Goal: Information Seeking & Learning: Learn about a topic

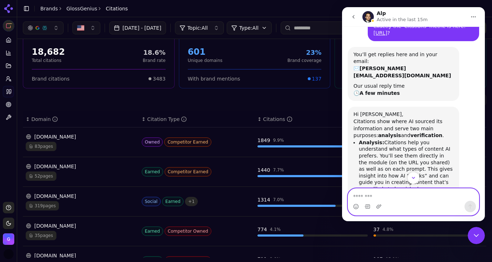
scroll to position [43, 0]
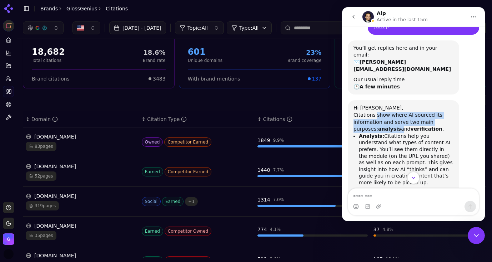
drag, startPoint x: 376, startPoint y: 109, endPoint x: 375, endPoint y: 119, distance: 10.0
click at [375, 119] on div "Citations show where AI sourced its information and serve two main purposes: an…" at bounding box center [404, 121] width 100 height 21
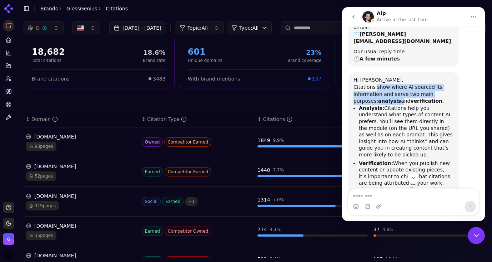
scroll to position [74, 0]
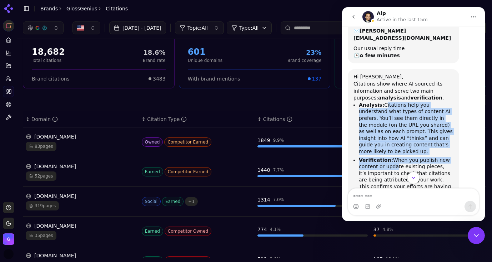
drag, startPoint x: 382, startPoint y: 129, endPoint x: 393, endPoint y: 158, distance: 31.2
click at [393, 158] on ul "Analysis: Citations help you understand what types of content AI prefers. You’l…" at bounding box center [404, 148] width 100 height 95
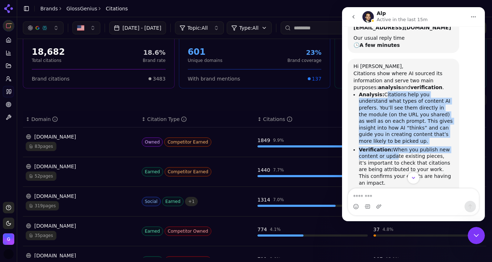
scroll to position [93, 0]
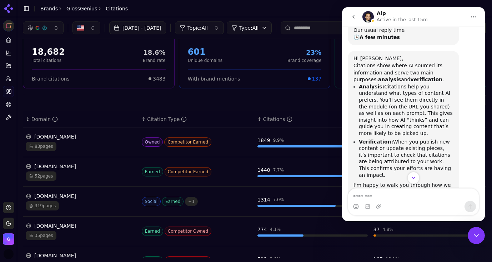
click at [387, 153] on li "Verification: When you publish new content or update existing pieces, it’s impo…" at bounding box center [406, 158] width 95 height 40
drag, startPoint x: 387, startPoint y: 133, endPoint x: 387, endPoint y: 168, distance: 35.0
click at [387, 168] on li "Verification: When you publish new content or update existing pieces, it’s impo…" at bounding box center [406, 158] width 95 height 40
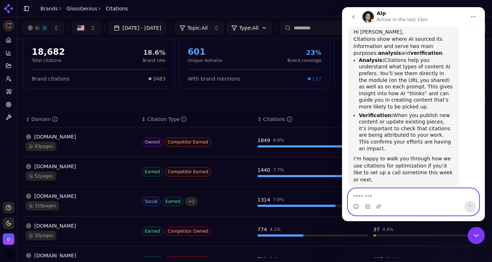
click at [370, 198] on textarea "Message…" at bounding box center [413, 194] width 131 height 12
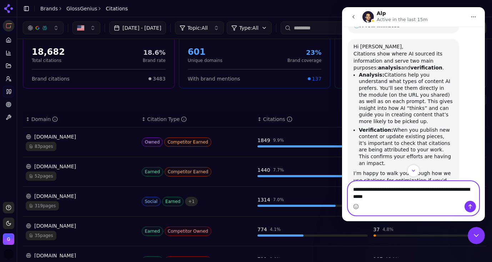
scroll to position [126, 0]
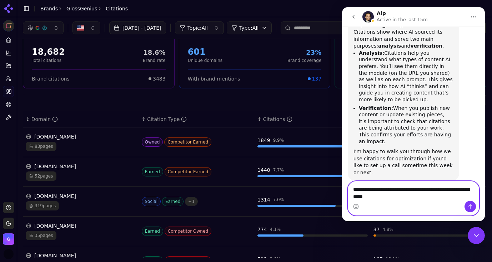
drag, startPoint x: 388, startPoint y: 196, endPoint x: 379, endPoint y: 196, distance: 9.3
click at [379, 196] on textarea "**********" at bounding box center [413, 190] width 131 height 19
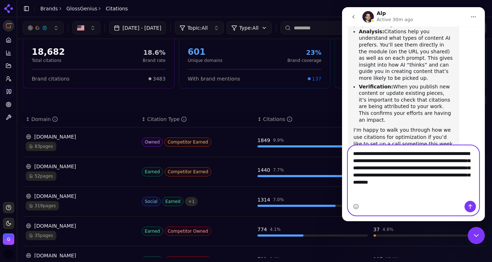
scroll to position [155, 0]
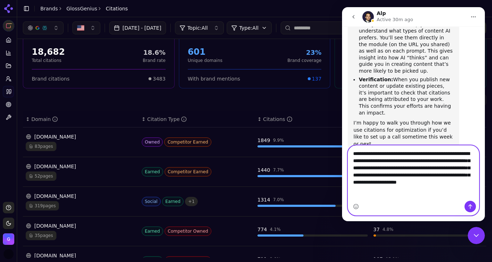
type textarea "**********"
click at [471, 202] on button "Send a message…" at bounding box center [470, 205] width 11 height 11
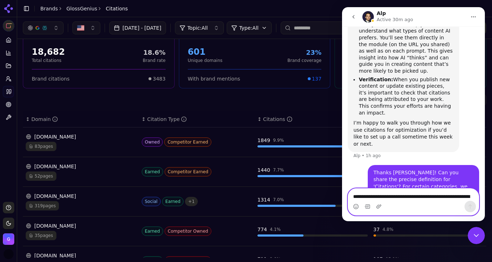
scroll to position [182, 0]
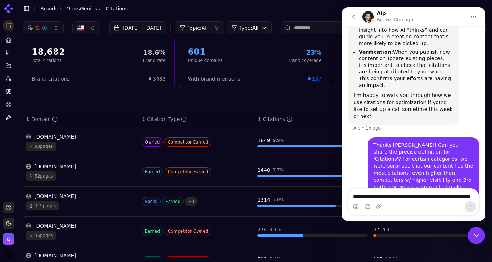
click at [475, 231] on icon "Close Intercom Messenger" at bounding box center [476, 235] width 9 height 9
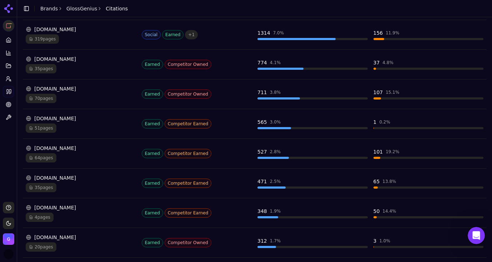
scroll to position [216, 0]
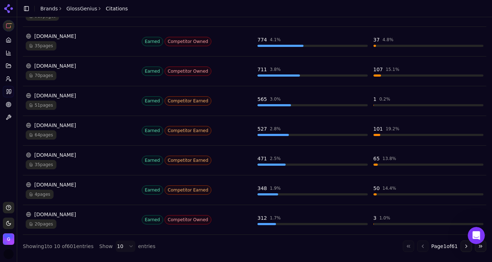
click at [479, 232] on icon "Open Intercom Messenger" at bounding box center [477, 235] width 12 height 12
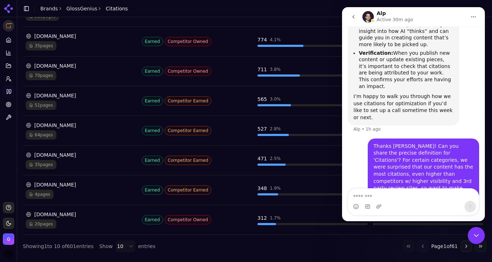
scroll to position [182, 0]
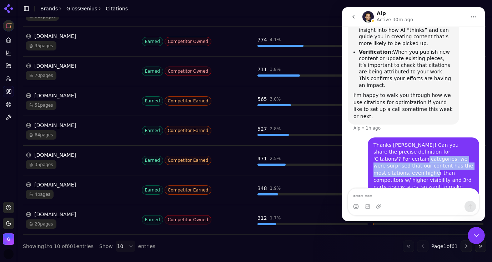
drag, startPoint x: 394, startPoint y: 145, endPoint x: 394, endPoint y: 155, distance: 10.4
click at [394, 155] on div "Thanks [PERSON_NAME]! Can you share the precise definition for 'Citations'? For…" at bounding box center [424, 170] width 100 height 56
drag, startPoint x: 392, startPoint y: 154, endPoint x: 392, endPoint y: 158, distance: 4.3
click at [392, 158] on div "Thanks [PERSON_NAME]! Can you share the precise definition for 'Citations'? For…" at bounding box center [424, 170] width 100 height 56
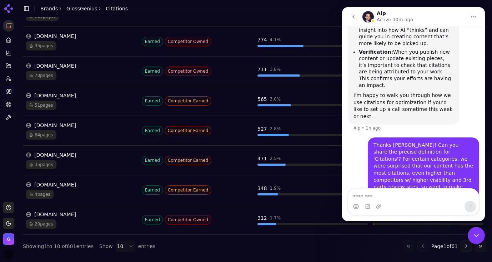
click at [404, 161] on div "Thanks [PERSON_NAME]! Can you share the precise definition for 'Citations'? For…" at bounding box center [424, 170] width 100 height 56
drag, startPoint x: 397, startPoint y: 160, endPoint x: 397, endPoint y: 164, distance: 4.3
click at [397, 164] on div "Thanks [PERSON_NAME]! Can you share the precise definition for 'Citations'? For…" at bounding box center [424, 170] width 100 height 56
click at [399, 164] on div "Thanks [PERSON_NAME]! Can you share the precise definition for 'Citations'? For…" at bounding box center [424, 170] width 100 height 56
drag, startPoint x: 396, startPoint y: 169, endPoint x: 396, endPoint y: 174, distance: 5.0
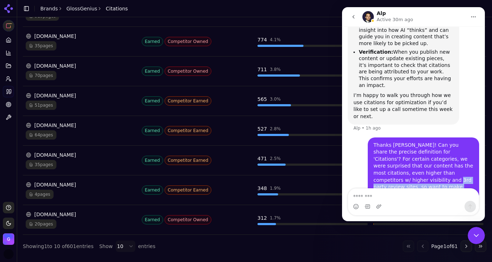
click at [396, 174] on div "Thanks [PERSON_NAME]! Can you share the precise definition for 'Citations'? For…" at bounding box center [424, 170] width 100 height 56
click at [405, 174] on div "Thanks [PERSON_NAME]! Can you share the precise definition for 'Citations'? For…" at bounding box center [424, 170] width 100 height 56
click at [476, 230] on div "Close Intercom Messenger" at bounding box center [476, 235] width 17 height 17
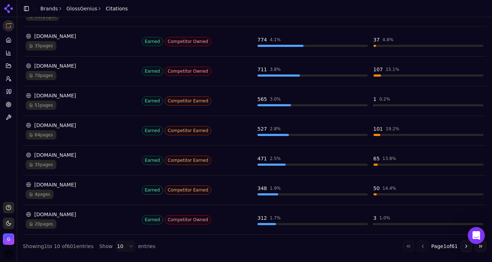
click at [478, 234] on icon "Open Intercom Messenger" at bounding box center [477, 235] width 12 height 12
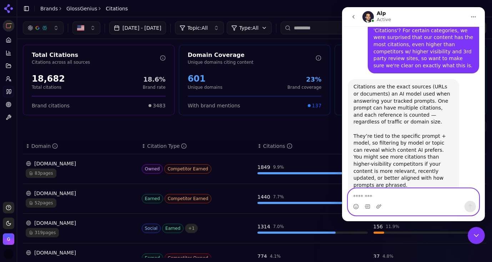
scroll to position [323, 0]
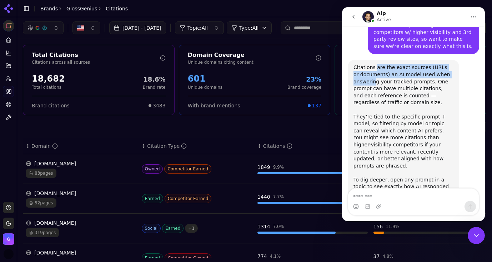
drag, startPoint x: 376, startPoint y: 49, endPoint x: 376, endPoint y: 60, distance: 10.4
click at [376, 64] on div "Citations are the exact sources (URLs or documents) an AI model used when answe…" at bounding box center [404, 88] width 100 height 49
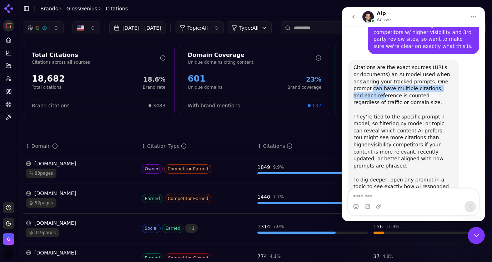
click at [372, 73] on div "Citations are the exact sources (URLs or documents) an AI model used when answe…" at bounding box center [404, 88] width 100 height 49
click at [374, 73] on div "Citations are the exact sources (URLs or documents) an AI model used when answe…" at bounding box center [404, 88] width 100 height 49
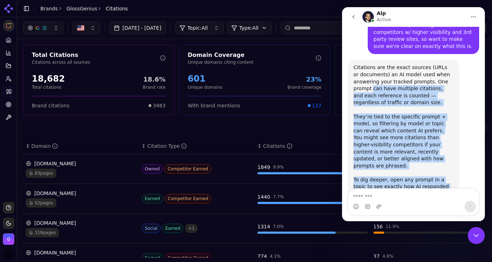
drag, startPoint x: 373, startPoint y: 68, endPoint x: 457, endPoint y: 168, distance: 130.6
click at [457, 168] on div "Citations are the exact sources (URLs or documents) an AI model used when answe…" at bounding box center [403, 131] width 111 height 142
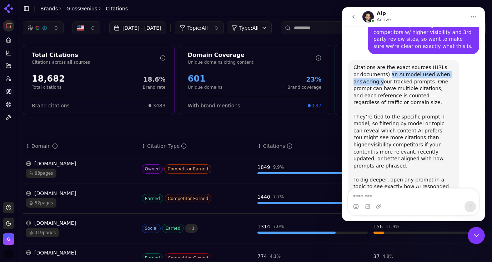
click at [381, 64] on div "Citations are the exact sources (URLs or documents) an AI model used when answe…" at bounding box center [404, 88] width 100 height 49
click at [477, 237] on icon "Close Intercom Messenger" at bounding box center [476, 235] width 9 height 9
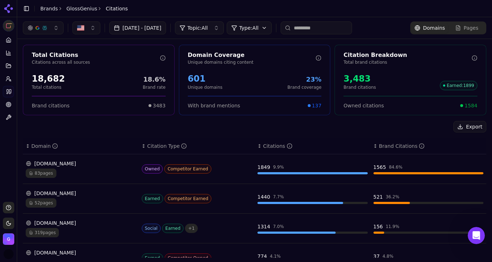
scroll to position [7, 0]
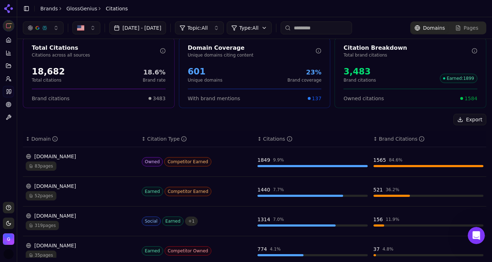
click at [265, 161] on div "1849" at bounding box center [264, 159] width 13 height 7
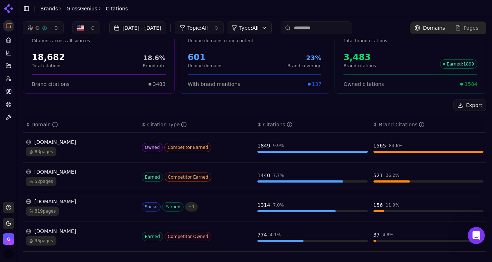
scroll to position [26, 0]
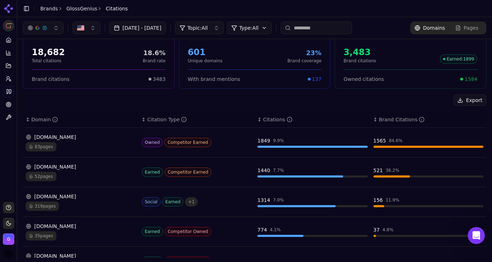
click at [475, 233] on icon "Open Intercom Messenger" at bounding box center [477, 235] width 12 height 12
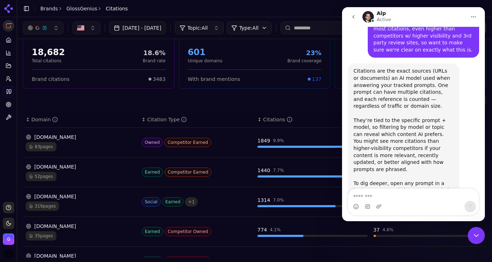
scroll to position [323, 0]
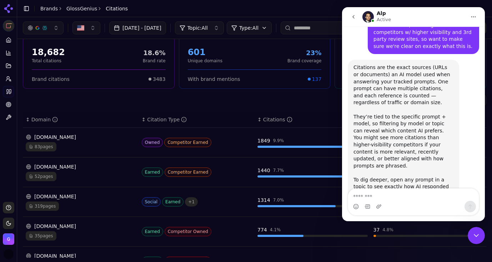
click at [376, 197] on textarea "Message…" at bounding box center [413, 194] width 131 height 12
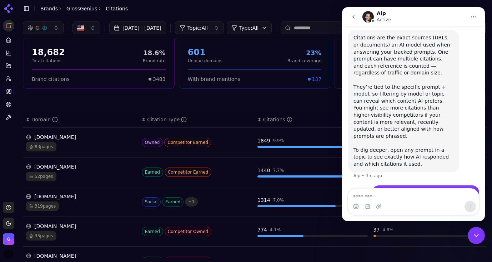
scroll to position [357, 0]
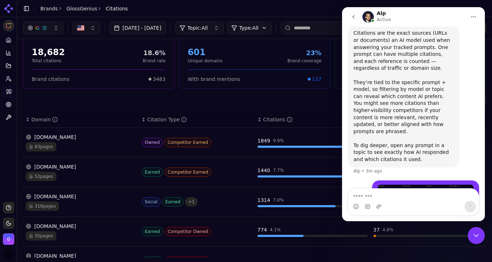
click at [356, 200] on textarea "Message…" at bounding box center [413, 194] width 131 height 12
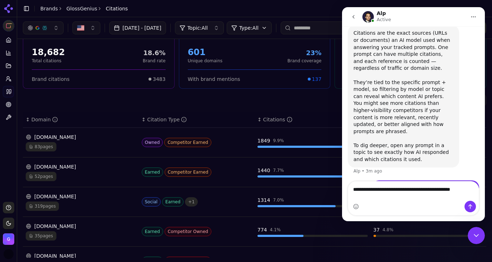
scroll to position [364, 0]
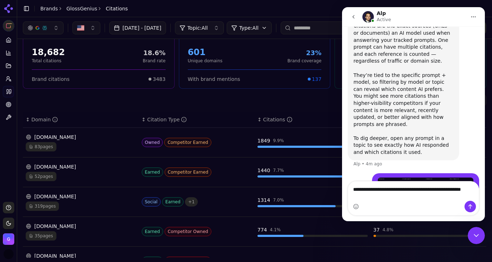
click at [409, 188] on textarea "**********" at bounding box center [413, 190] width 131 height 19
drag, startPoint x: 381, startPoint y: 197, endPoint x: 350, endPoint y: 197, distance: 30.7
click at [350, 197] on textarea "**********" at bounding box center [413, 190] width 131 height 19
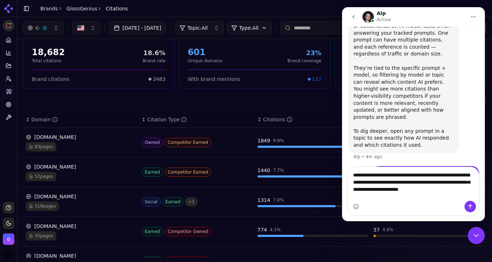
scroll to position [378, 0]
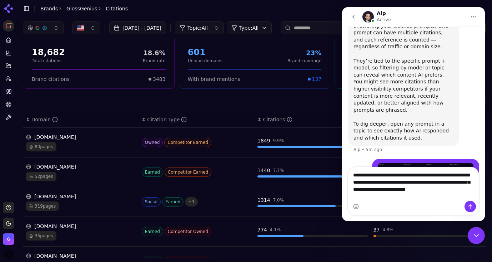
click at [419, 184] on textarea "**********" at bounding box center [413, 184] width 131 height 34
click at [417, 184] on textarea "**********" at bounding box center [413, 184] width 131 height 34
type textarea "**********"
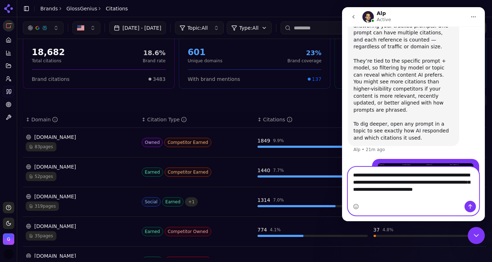
click at [383, 197] on textarea "**********" at bounding box center [413, 184] width 131 height 34
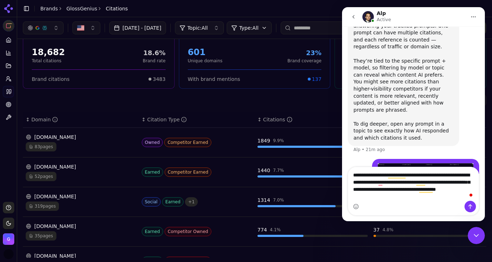
click at [391, 163] on img "Lauren says…" at bounding box center [426, 173] width 96 height 20
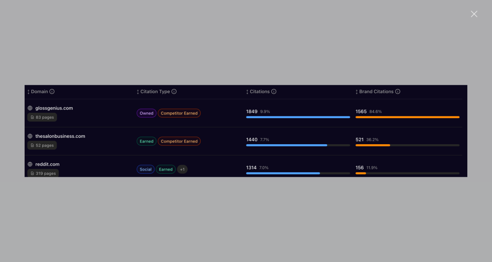
scroll to position [0, 0]
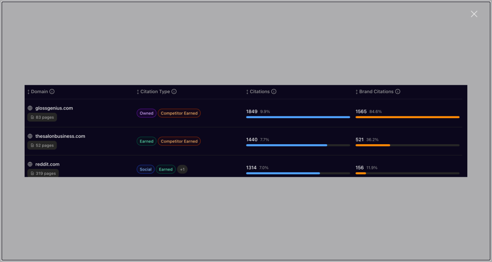
click at [406, 63] on div "Intercom messenger" at bounding box center [246, 131] width 492 height 262
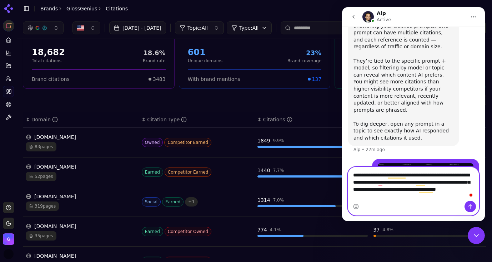
click at [413, 198] on textarea "**********" at bounding box center [413, 184] width 131 height 34
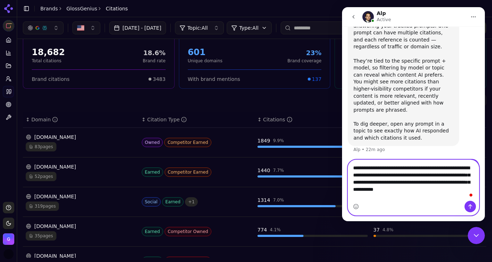
scroll to position [386, 0]
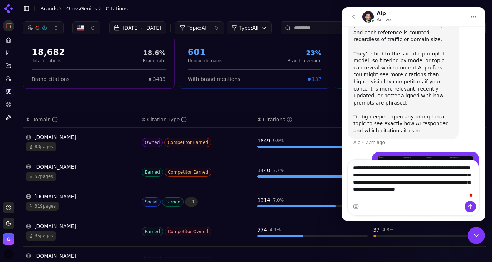
click at [429, 156] on img "Lauren says…" at bounding box center [426, 166] width 96 height 20
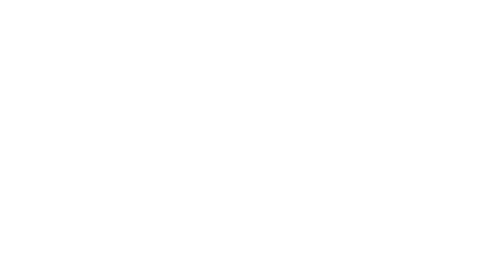
scroll to position [0, 0]
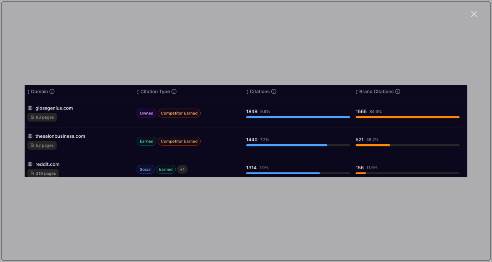
click at [433, 68] on div "Intercom messenger" at bounding box center [246, 131] width 492 height 262
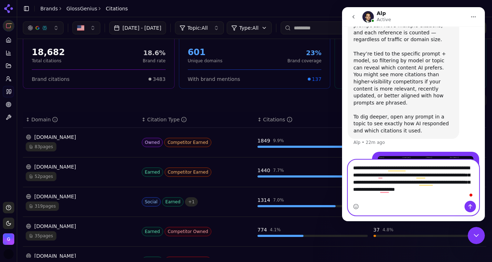
click at [413, 196] on textarea "**********" at bounding box center [413, 180] width 131 height 41
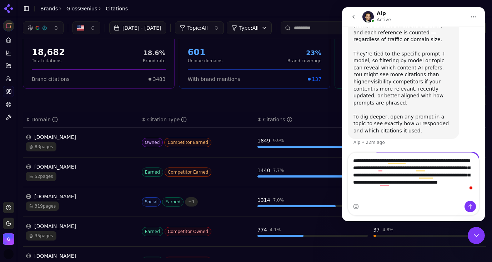
click at [418, 156] on img "Lauren says…" at bounding box center [426, 166] width 96 height 20
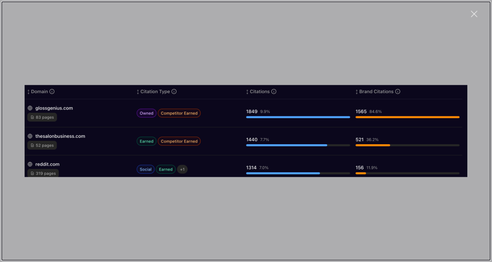
click at [409, 75] on div "Intercom messenger" at bounding box center [246, 131] width 492 height 262
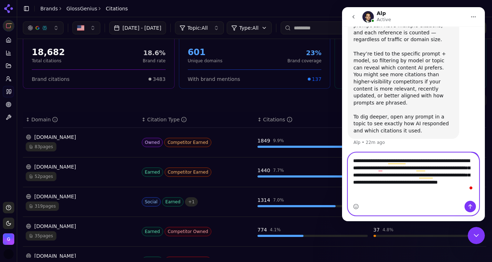
click at [445, 193] on textarea "**********" at bounding box center [413, 173] width 131 height 41
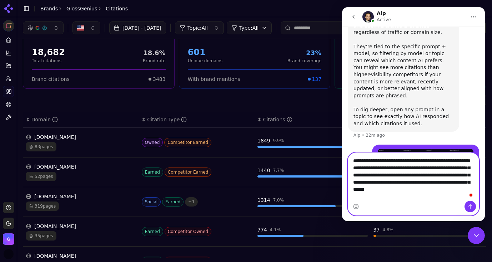
type textarea "**********"
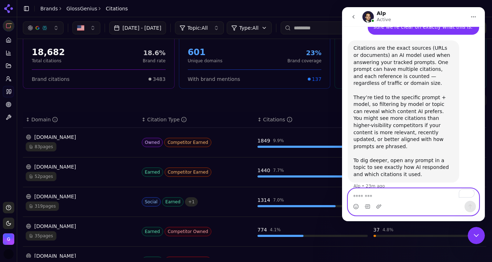
scroll to position [325, 0]
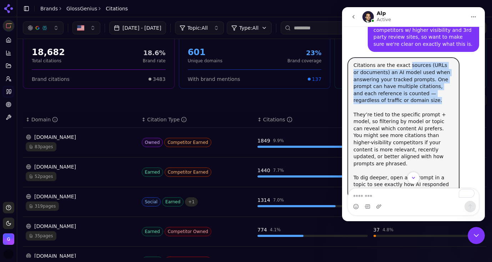
drag, startPoint x: 407, startPoint y: 46, endPoint x: 412, endPoint y: 78, distance: 32.6
click at [412, 78] on div "Citations are the exact sources (URLs or documents) an AI model used when answe…" at bounding box center [404, 86] width 100 height 49
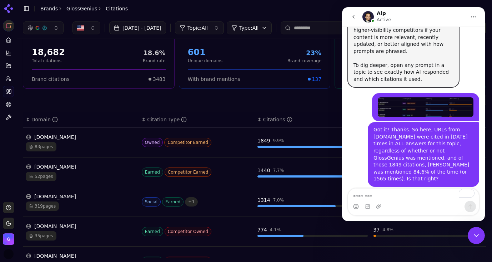
scroll to position [436, 0]
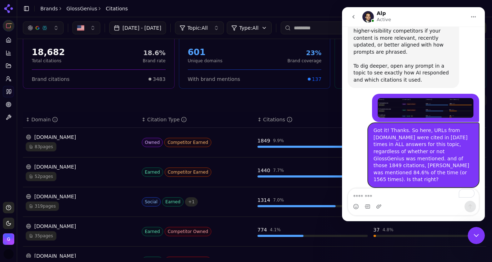
click at [404, 127] on div "Got it! Thanks. So here, URLs from [DOMAIN_NAME] were cited in [DATE] times in …" at bounding box center [424, 155] width 100 height 56
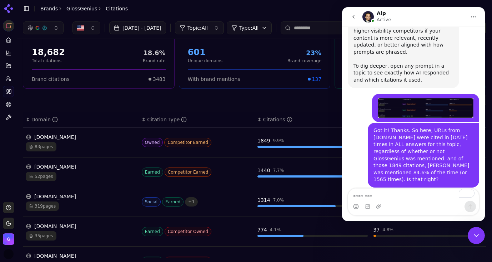
click at [404, 98] on img "Lauren says…" at bounding box center [426, 108] width 96 height 20
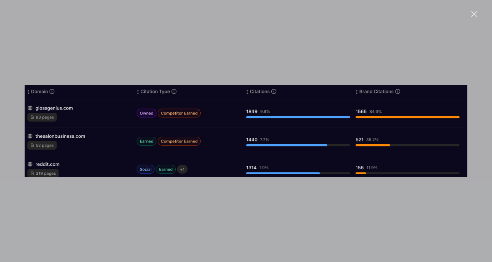
scroll to position [0, 0]
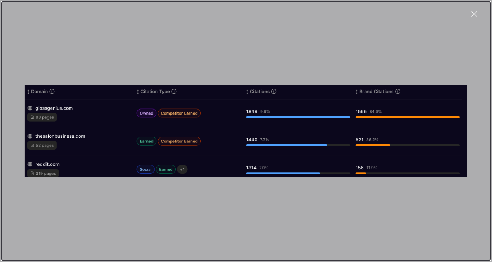
click at [460, 33] on div "Intercom messenger" at bounding box center [246, 131] width 492 height 262
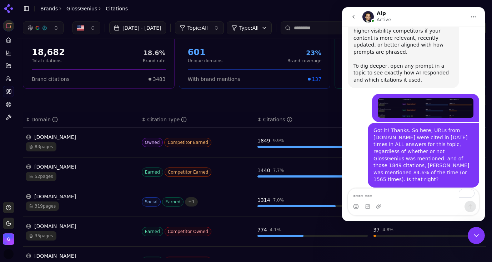
click at [368, 197] on div "Correct!" at bounding box center [364, 200] width 20 height 7
click at [357, 208] on icon "Emoji picker" at bounding box center [356, 206] width 6 height 6
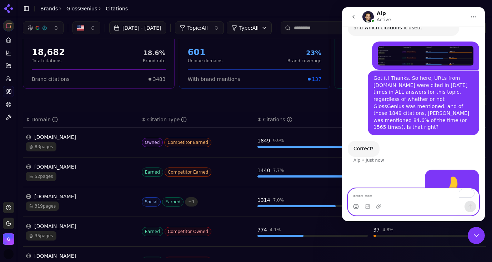
scroll to position [489, 0]
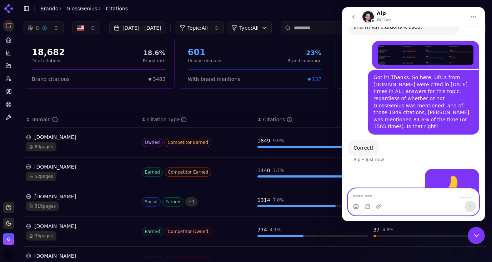
click at [359, 197] on textarea "To enrich screen reader interactions, please activate Accessibility in Grammarl…" at bounding box center [413, 194] width 131 height 12
type textarea "**********"
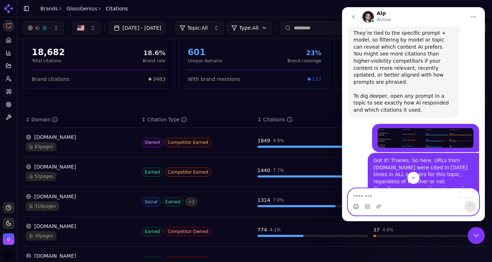
scroll to position [382, 0]
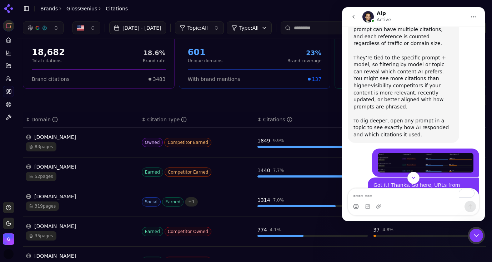
click at [474, 234] on icon "Close Intercom Messenger" at bounding box center [476, 235] width 9 height 9
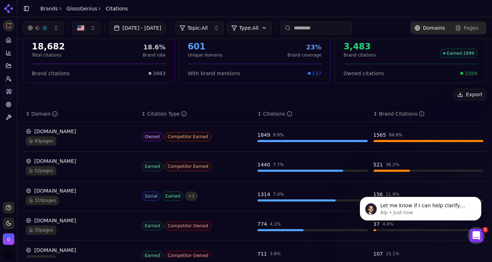
scroll to position [0, 0]
click at [54, 133] on div "[DOMAIN_NAME]" at bounding box center [81, 131] width 110 height 7
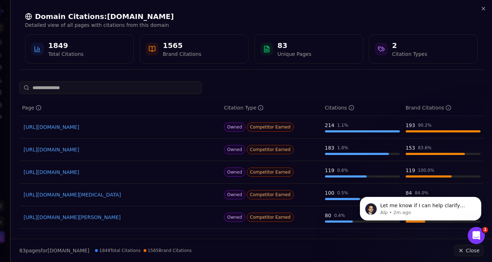
scroll to position [19, 0]
click at [484, 10] on icon "button" at bounding box center [484, 9] width 6 height 6
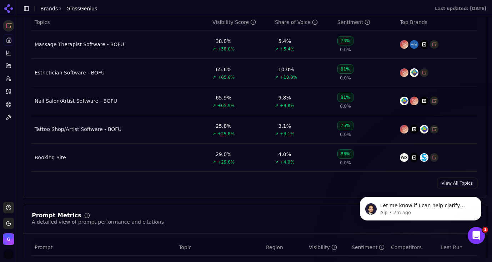
scroll to position [339, 0]
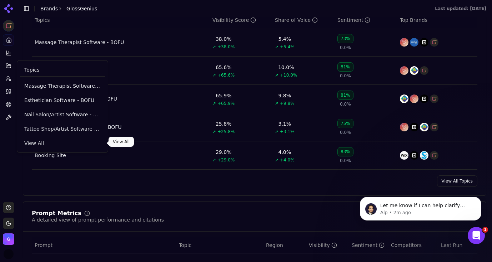
click at [54, 139] on span "View All" at bounding box center [62, 142] width 76 height 7
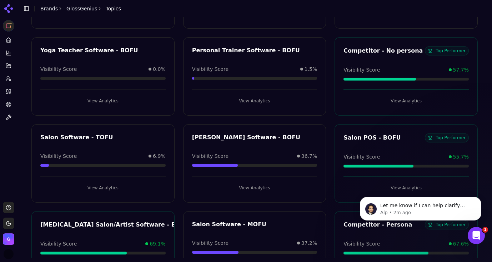
scroll to position [467, 0]
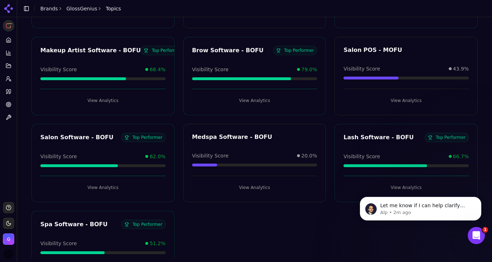
click at [95, 136] on div "Salon Software - BOFU" at bounding box center [80, 137] width 81 height 9
click at [104, 192] on div "Salon Software - BOFU Top Performer Visibility Score 62.0% View Analytics" at bounding box center [102, 163] width 143 height 78
click at [104, 188] on button "View Analytics" at bounding box center [102, 187] width 125 height 11
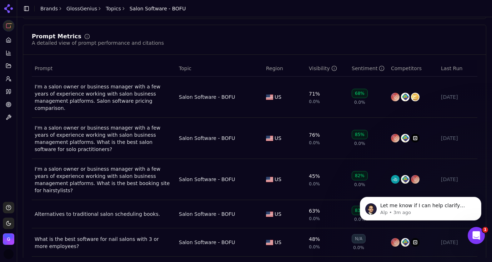
scroll to position [253, 0]
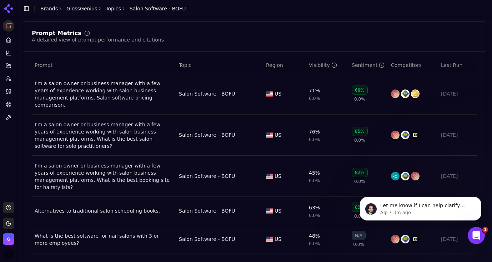
click at [132, 96] on div "I'm a salon owner or business manager with a few years of experience working wi…" at bounding box center [104, 94] width 139 height 29
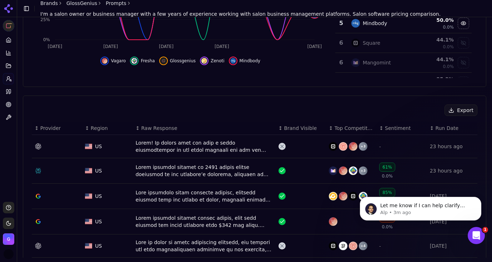
scroll to position [169, 0]
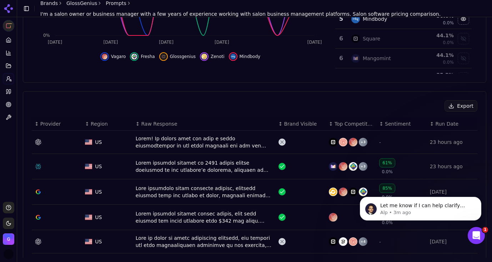
click at [206, 142] on div "Data table" at bounding box center [204, 142] width 137 height 14
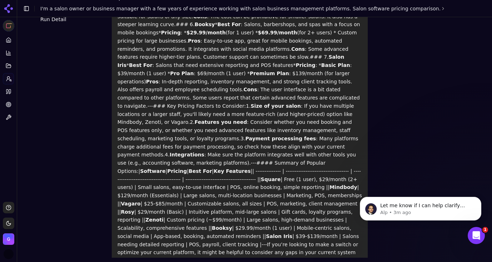
scroll to position [375, 0]
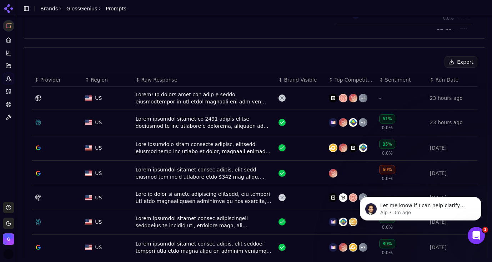
scroll to position [219, 0]
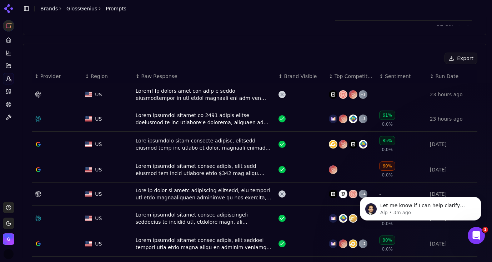
click at [224, 175] on div "Data table" at bounding box center [204, 169] width 137 height 14
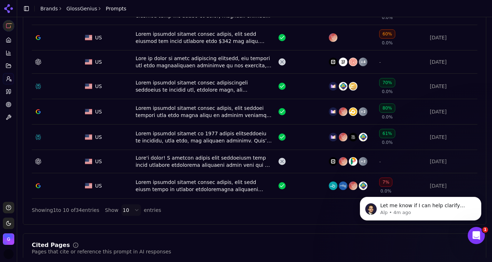
scroll to position [352, 0]
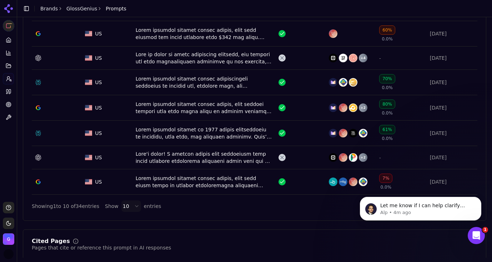
click at [241, 160] on div "Data table" at bounding box center [204, 157] width 137 height 14
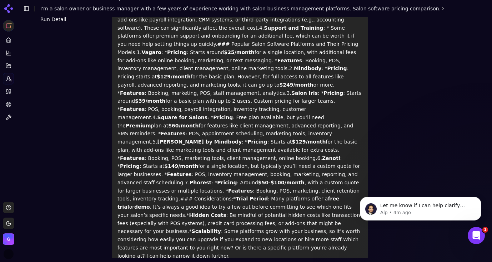
scroll to position [229, 0]
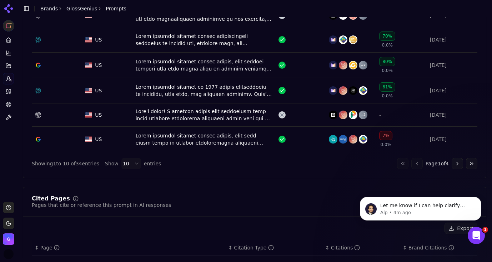
scroll to position [410, 0]
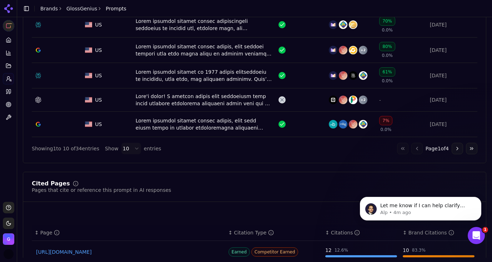
click at [455, 149] on button "Go to next page" at bounding box center [457, 148] width 11 height 11
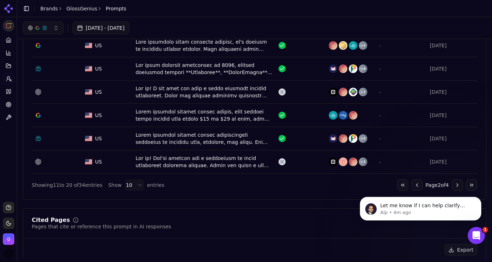
scroll to position [359, 0]
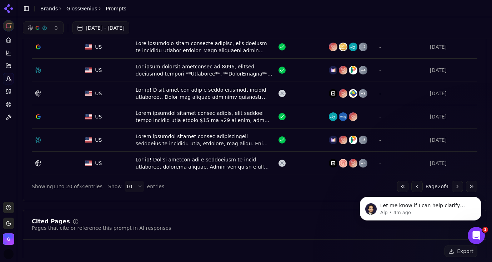
click at [205, 96] on div "Data table" at bounding box center [204, 93] width 137 height 14
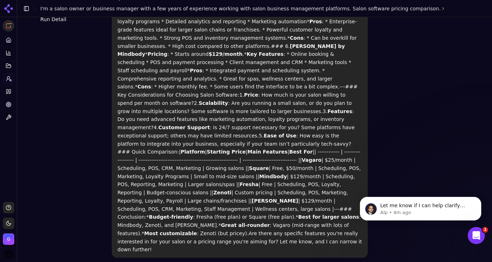
scroll to position [359, 0]
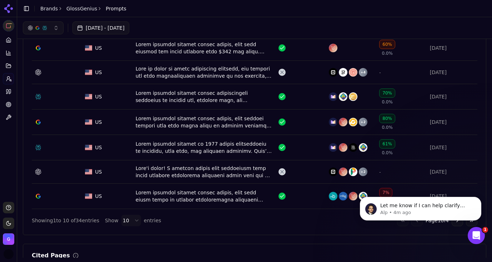
scroll to position [334, 0]
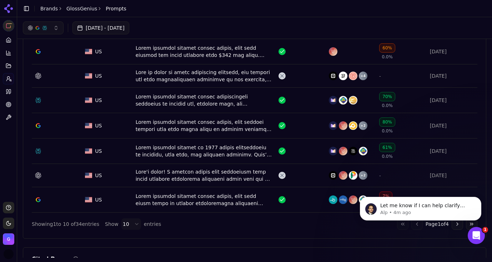
click at [214, 78] on div "Data table" at bounding box center [204, 76] width 137 height 14
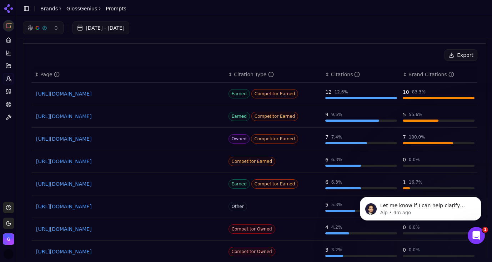
scroll to position [566, 0]
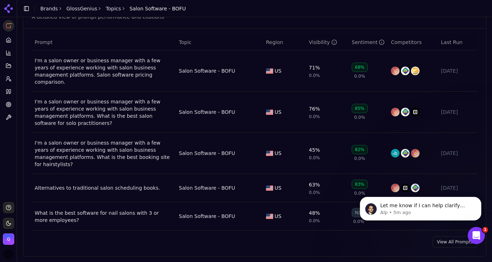
scroll to position [279, 0]
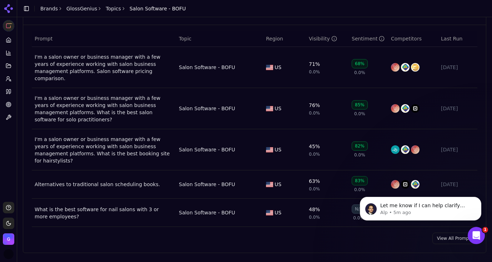
click at [84, 105] on div "I'm a salon owner or business manager with a few years of experience working wi…" at bounding box center [104, 108] width 139 height 29
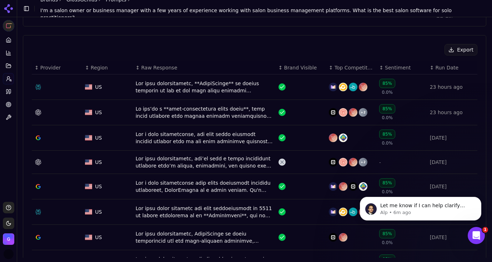
scroll to position [238, 0]
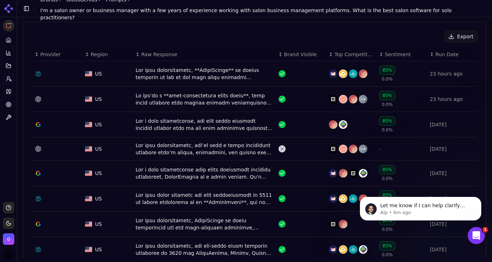
click at [296, 148] on div "Data table" at bounding box center [301, 148] width 45 height 7
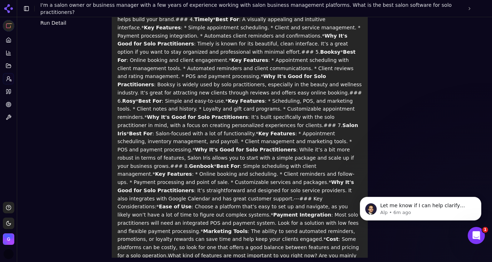
scroll to position [261, 0]
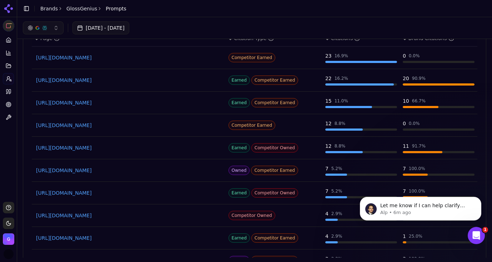
scroll to position [605, 0]
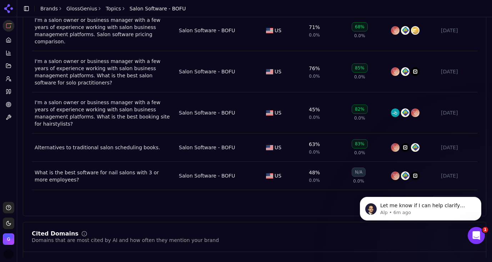
scroll to position [318, 0]
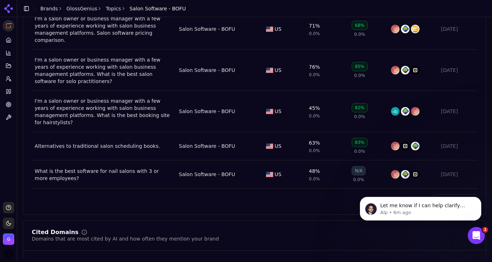
click at [134, 142] on div "Alternatives to traditional salon scheduling books." at bounding box center [104, 145] width 139 height 7
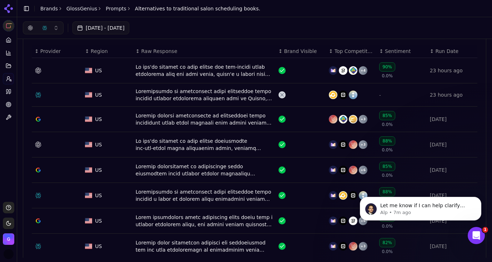
scroll to position [238, 0]
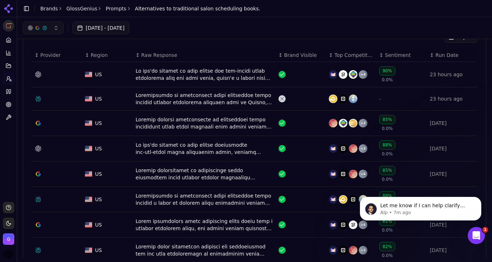
click at [125, 101] on div "US" at bounding box center [107, 98] width 45 height 7
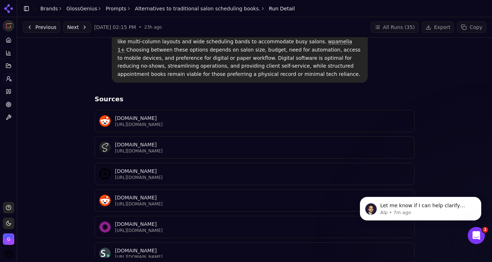
scroll to position [191, 0]
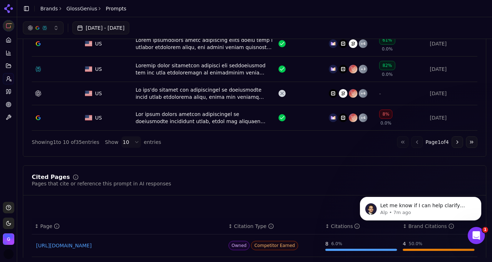
scroll to position [412, 0]
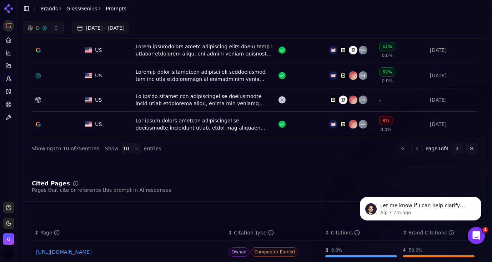
click at [122, 102] on div "US" at bounding box center [107, 99] width 45 height 7
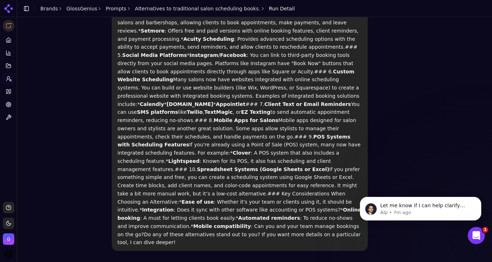
scroll to position [237, 0]
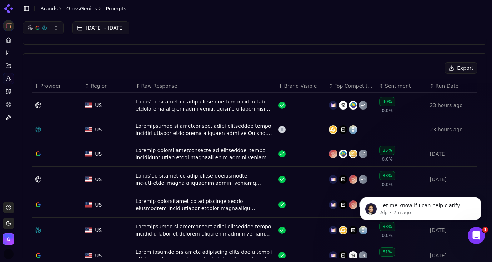
scroll to position [193, 0]
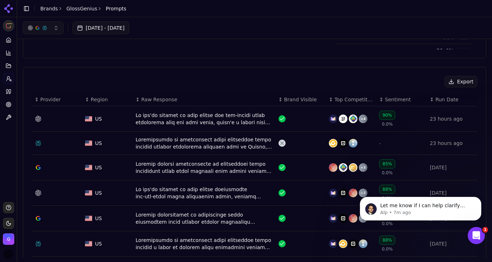
click at [294, 99] on span "Brand Visible" at bounding box center [300, 99] width 33 height 7
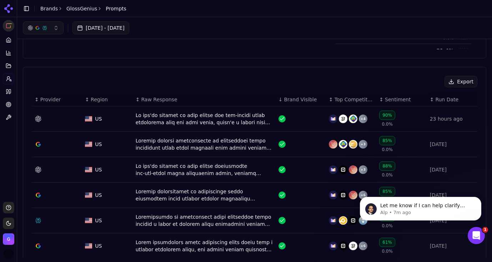
click at [294, 99] on span "Brand Visible" at bounding box center [300, 99] width 33 height 7
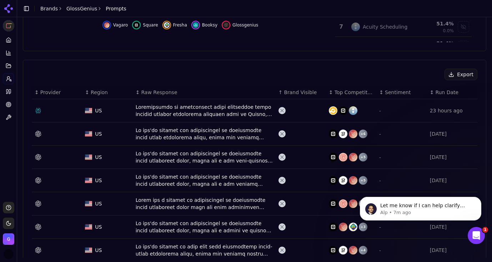
scroll to position [204, 0]
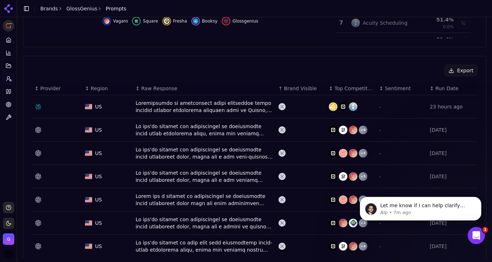
click at [117, 104] on div "US" at bounding box center [107, 106] width 45 height 7
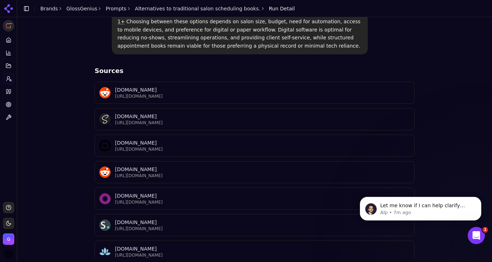
scroll to position [303, 0]
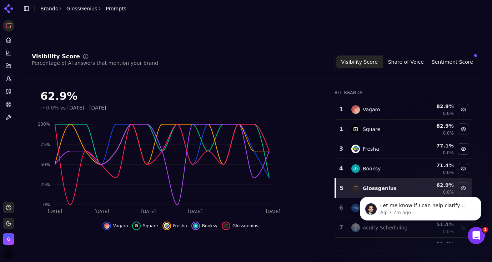
scroll to position [226, 0]
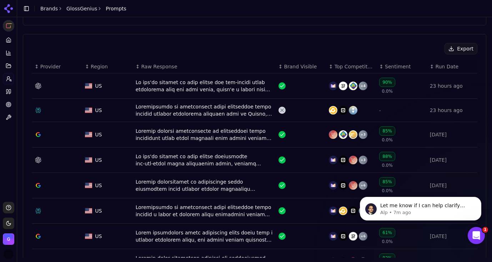
click at [115, 110] on div "US" at bounding box center [107, 109] width 45 height 7
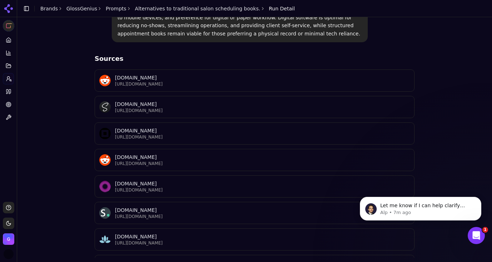
scroll to position [303, 0]
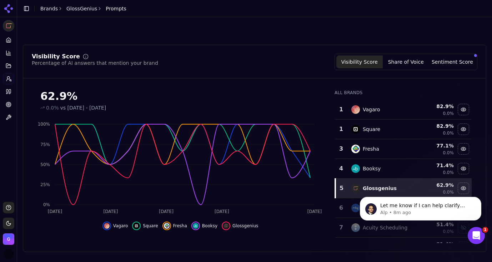
scroll to position [248, 0]
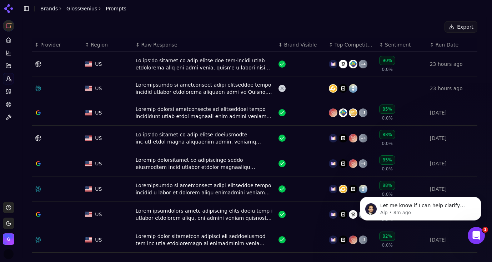
click at [290, 47] on span "Brand Visible" at bounding box center [300, 44] width 33 height 7
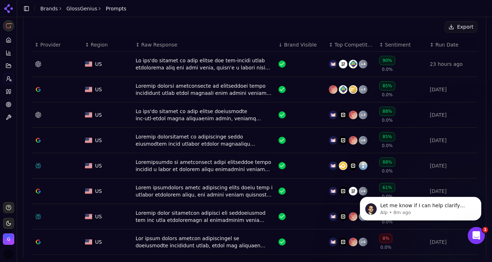
click at [290, 47] on span "Brand Visible" at bounding box center [300, 44] width 33 height 7
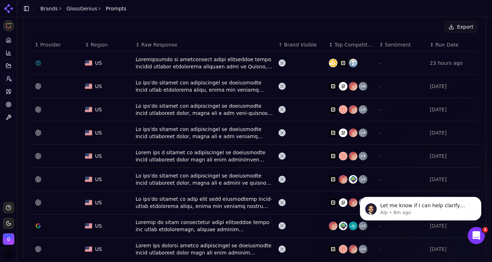
click at [296, 107] on div "Data table" at bounding box center [301, 109] width 45 height 7
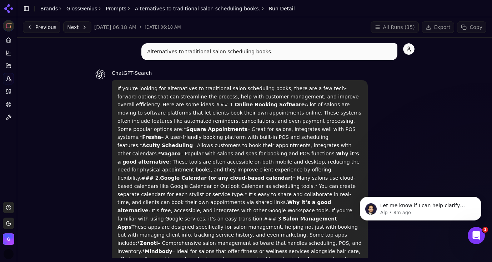
click at [75, 28] on button "Next" at bounding box center [77, 26] width 28 height 11
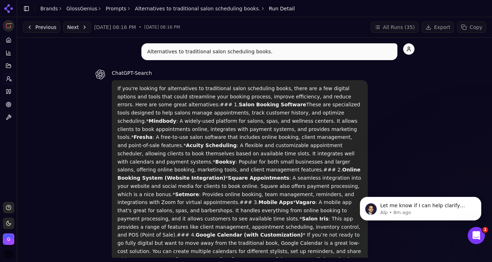
click at [78, 28] on button "Next" at bounding box center [77, 26] width 28 height 11
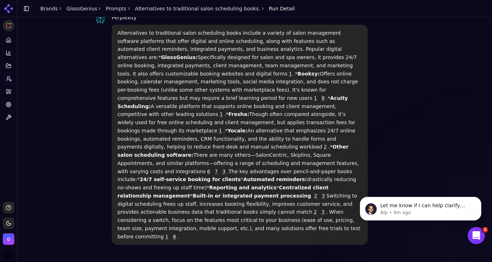
scroll to position [285, 0]
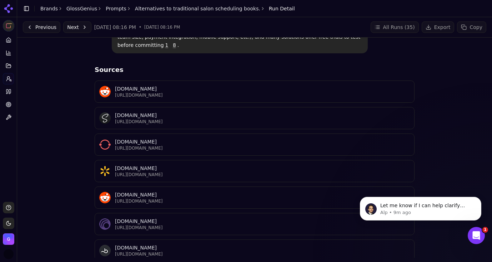
scroll to position [30, 0]
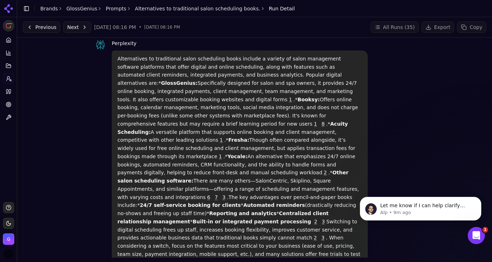
click at [73, 27] on button "Next" at bounding box center [77, 26] width 28 height 11
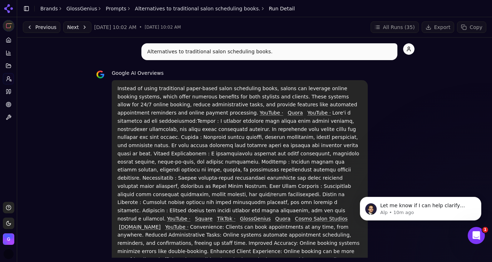
click at [74, 28] on button "Next" at bounding box center [77, 26] width 28 height 11
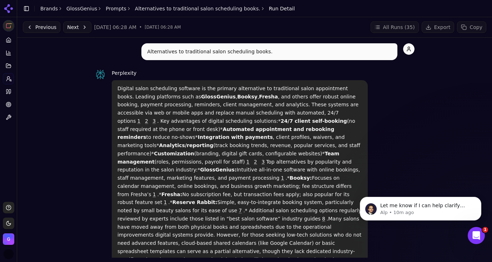
click at [84, 28] on button "Next" at bounding box center [77, 26] width 28 height 11
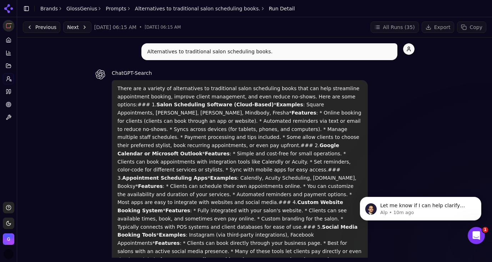
click at [72, 27] on button "Next" at bounding box center [77, 26] width 28 height 11
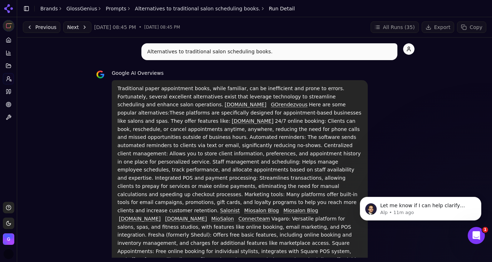
click at [76, 30] on button "Next" at bounding box center [77, 26] width 28 height 11
